Goal: Task Accomplishment & Management: Manage account settings

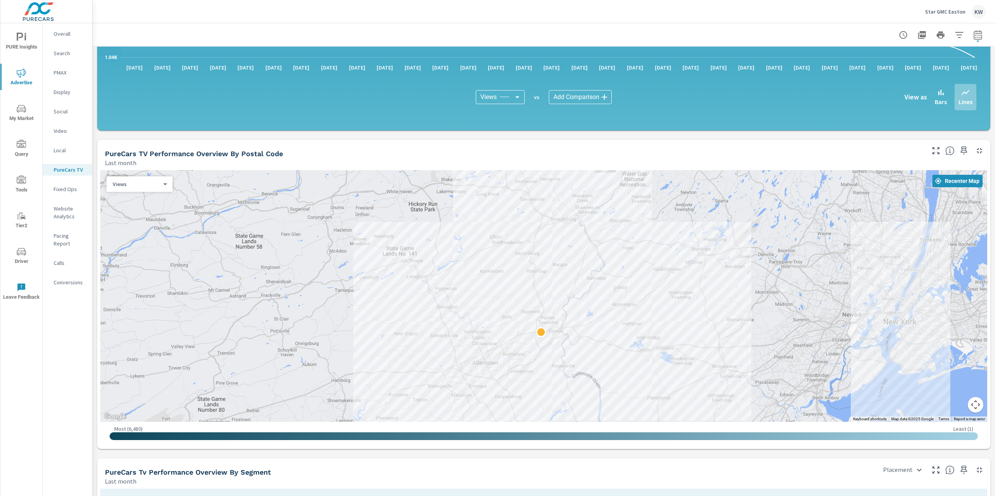
scroll to position [548, 0]
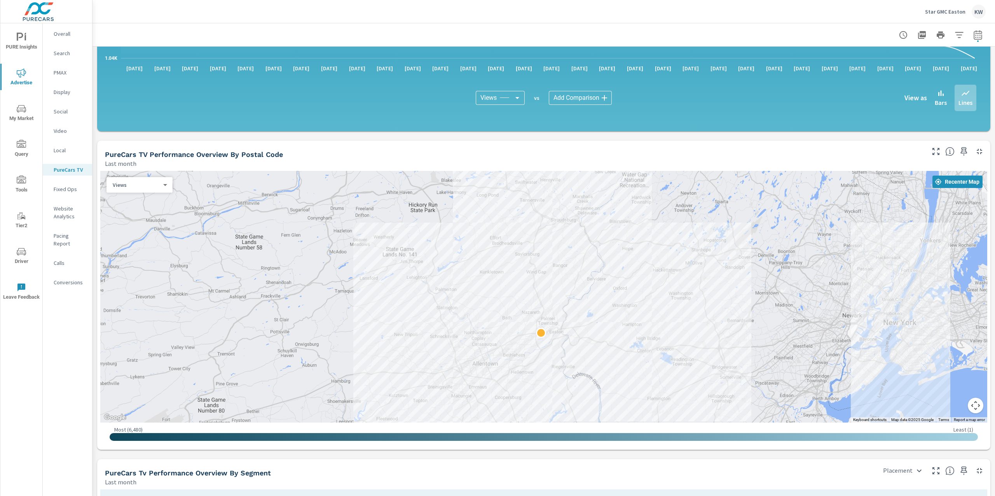
click at [16, 43] on span "PURE Insights" at bounding box center [21, 42] width 37 height 19
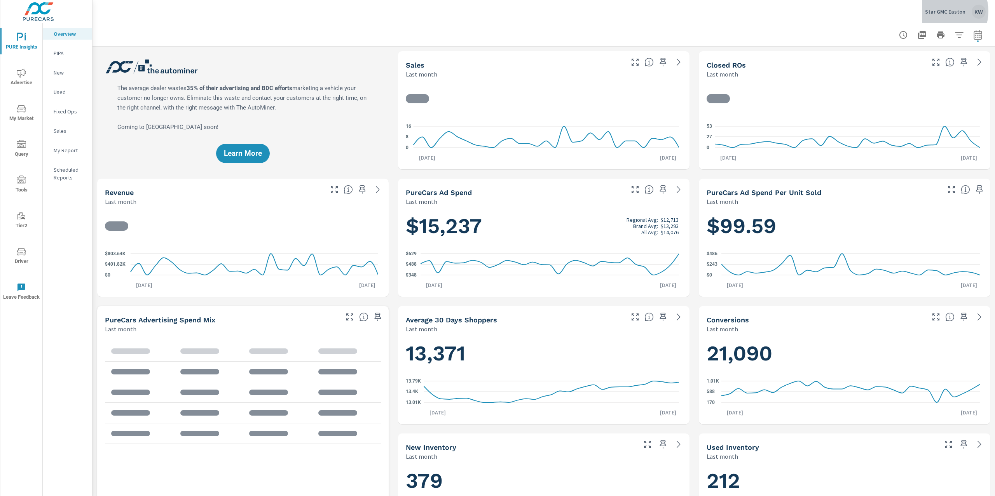
click at [942, 11] on p "Star GMC Easton" at bounding box center [945, 11] width 40 height 7
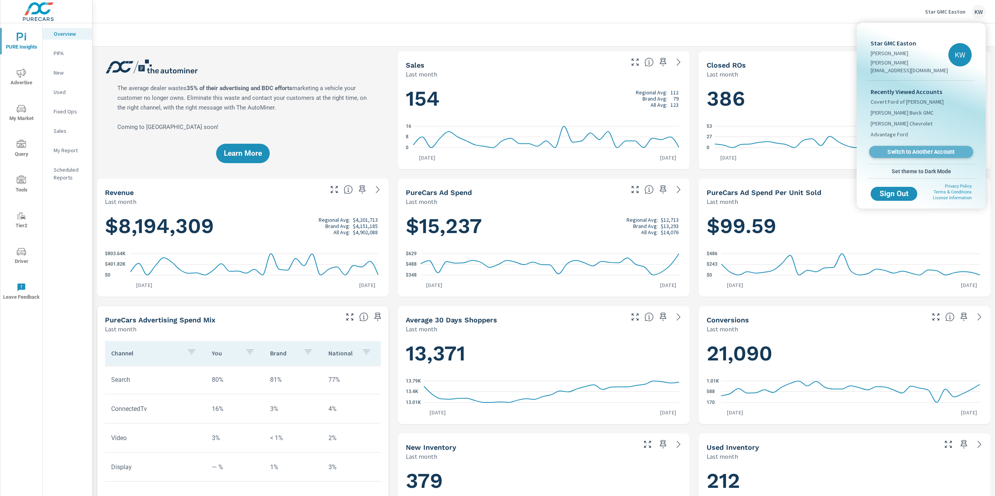
click at [917, 148] on span "Switch to Another Account" at bounding box center [920, 151] width 95 height 7
